Goal: Task Accomplishment & Management: Complete application form

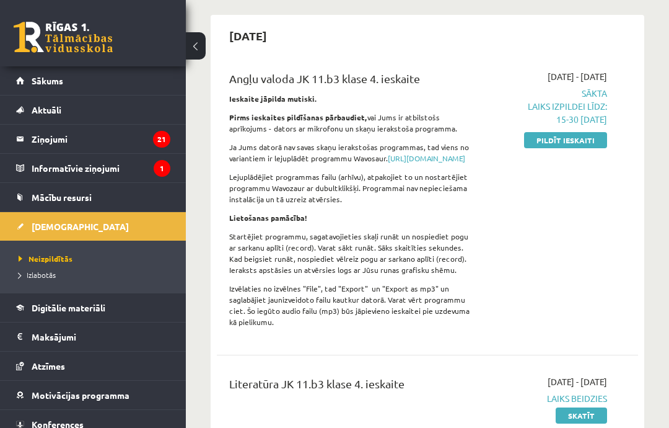
scroll to position [130, 0]
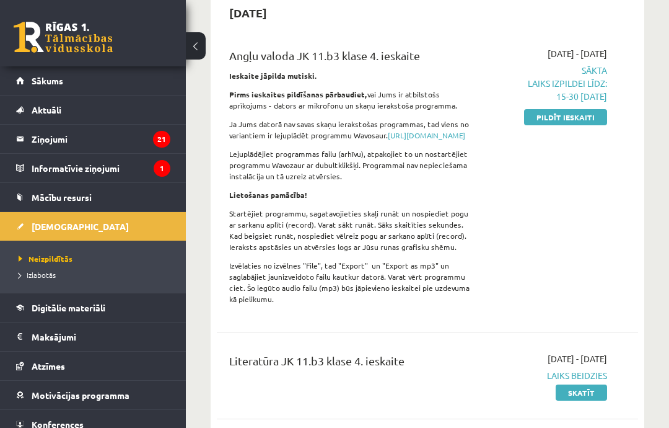
click at [589, 94] on p "Laiks izpildei līdz: 15-30 13-10-2025" at bounding box center [550, 90] width 113 height 26
click at [578, 85] on p "Laiks izpildei līdz: 15-30 13-10-2025" at bounding box center [550, 90] width 113 height 26
click at [566, 119] on link "Pildīt ieskaiti" at bounding box center [565, 117] width 83 height 16
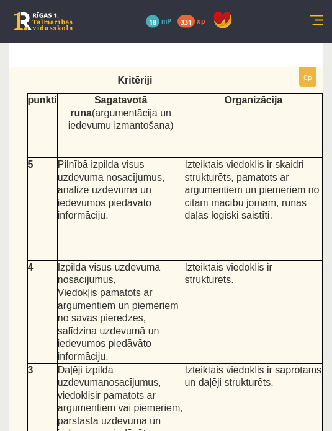
scroll to position [423, 0]
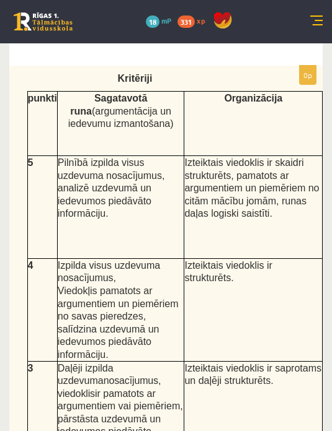
click at [41, 72] on p "Kritēriji" at bounding box center [134, 78] width 239 height 13
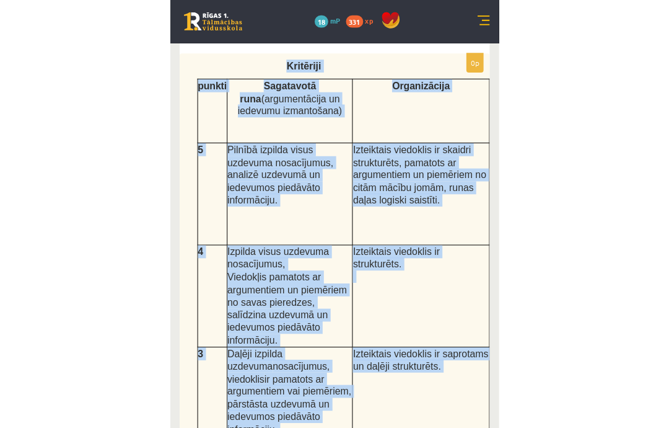
scroll to position [421, 0]
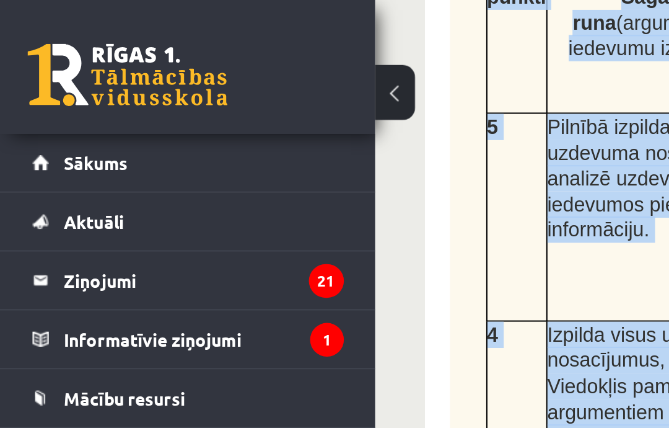
click at [200, 46] on button at bounding box center [196, 45] width 20 height 27
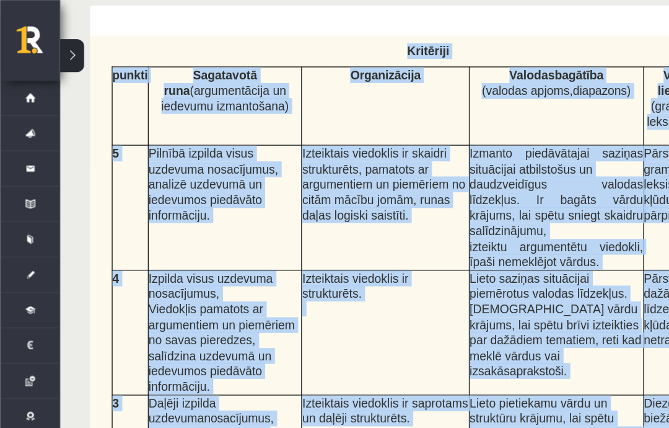
scroll to position [0, 12]
click at [457, 49] on div "Kritēriji punkti Sagatavotā runa (argumentācija un iedevumu izmantošana) Organi…" at bounding box center [384, 305] width 620 height 553
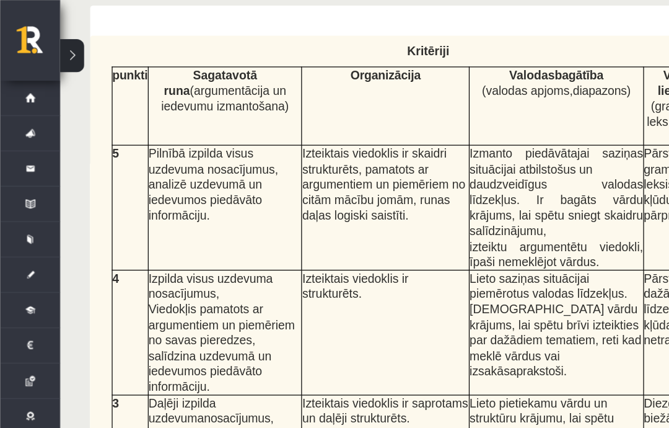
click at [372, 43] on p "Kritēriji" at bounding box center [353, 41] width 545 height 13
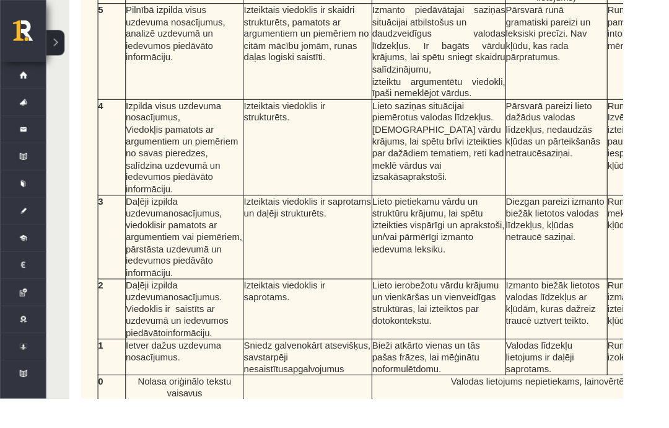
scroll to position [0, 0]
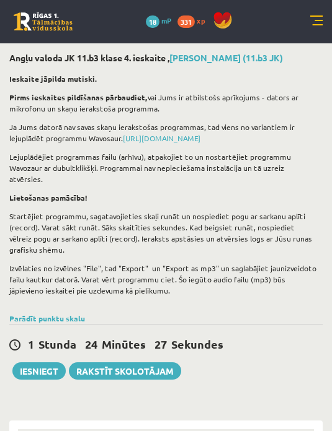
click at [285, 170] on p "Lejuplādējiet programmas failu (arhīvu), atpakojiet to un nostartējiet programm…" at bounding box center [162, 167] width 307 height 33
click at [292, 173] on div "Ieskaite jāpilda mutiski. Pirms ieskaites pildīšanas pārbaudiet, vai Jums ir at…" at bounding box center [165, 188] width 313 height 243
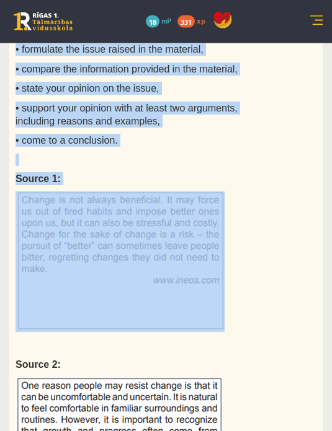
scroll to position [1175, 0]
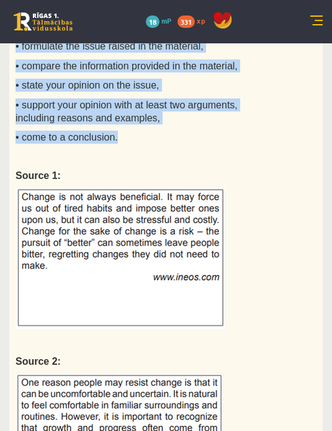
copy div "Task instructions: You are taking part in an English debate club discussion on …"
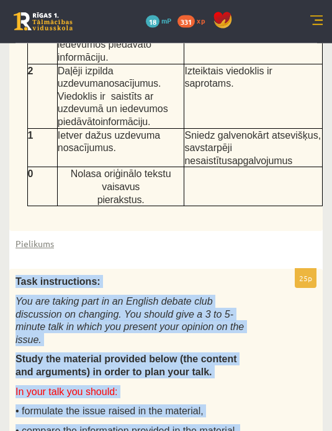
scroll to position [810, 0]
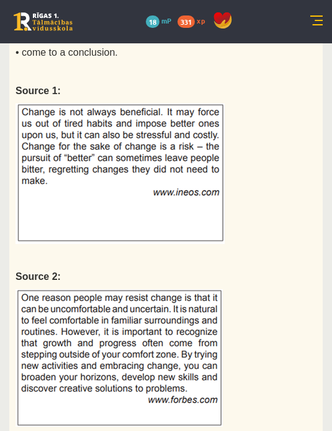
scroll to position [1263, 0]
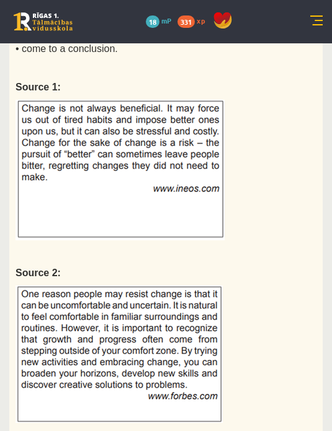
click at [283, 146] on div "Task instructions: You are taking part in an English debate club discussion on …" at bounding box center [165, 125] width 313 height 620
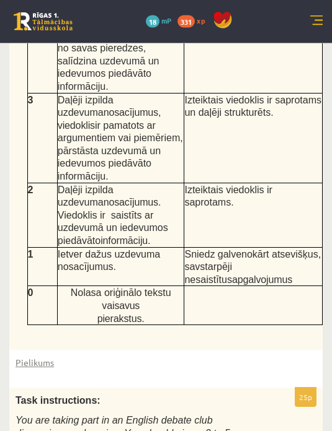
scroll to position [693, 0]
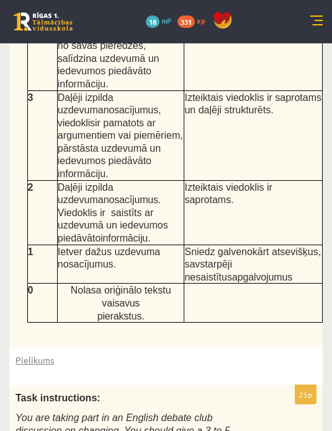
click at [35, 354] on link "Pielikums" at bounding box center [34, 360] width 38 height 13
